Goal: Task Accomplishment & Management: Use online tool/utility

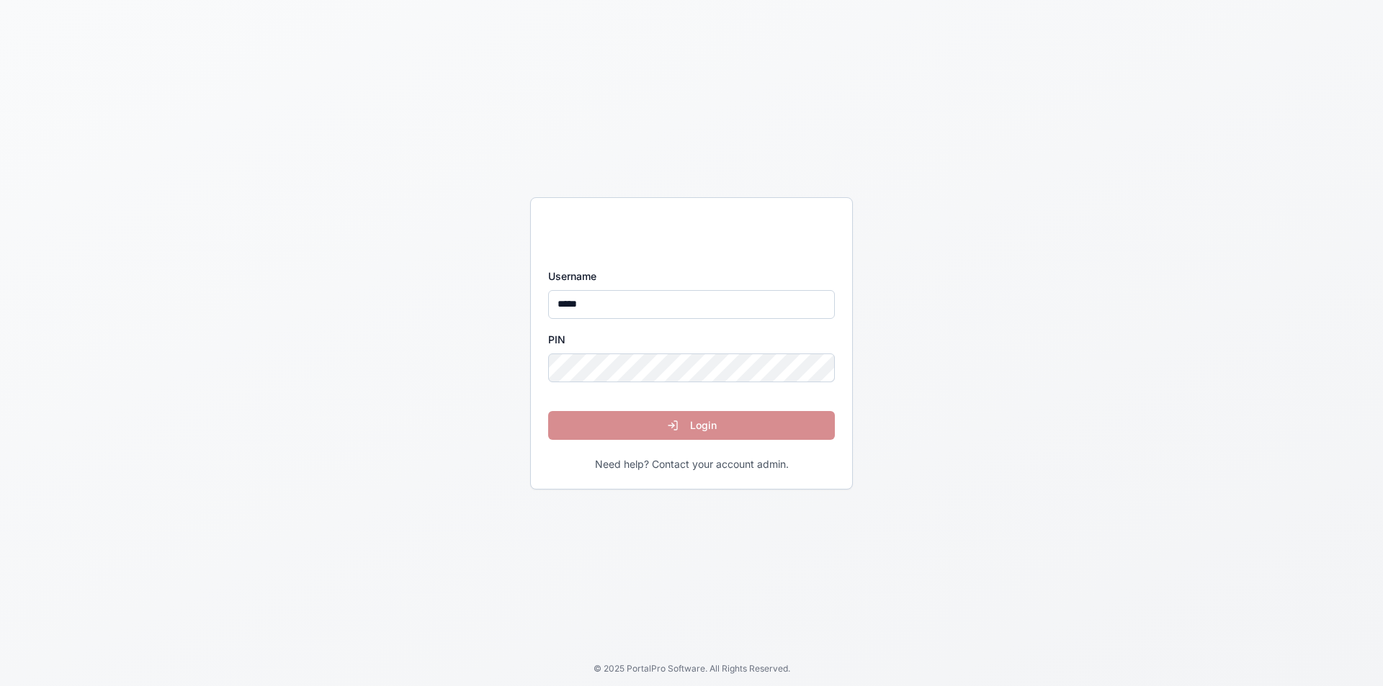
type input "*****"
click at [673, 429] on button "Login" at bounding box center [691, 425] width 287 height 29
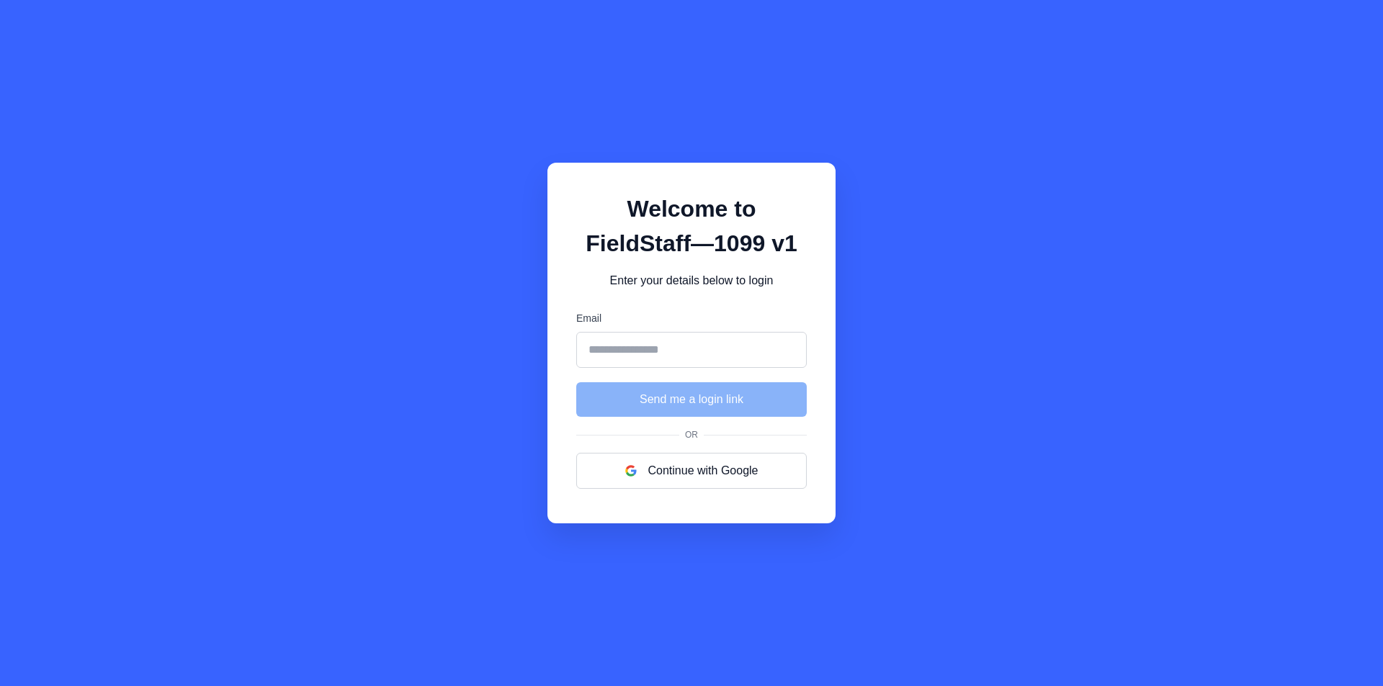
click at [116, 112] on div "Welcome to FieldStaff—1099 v1 Enter your details below to login Email Send me a…" at bounding box center [691, 343] width 1383 height 686
